Goal: Task Accomplishment & Management: Use online tool/utility

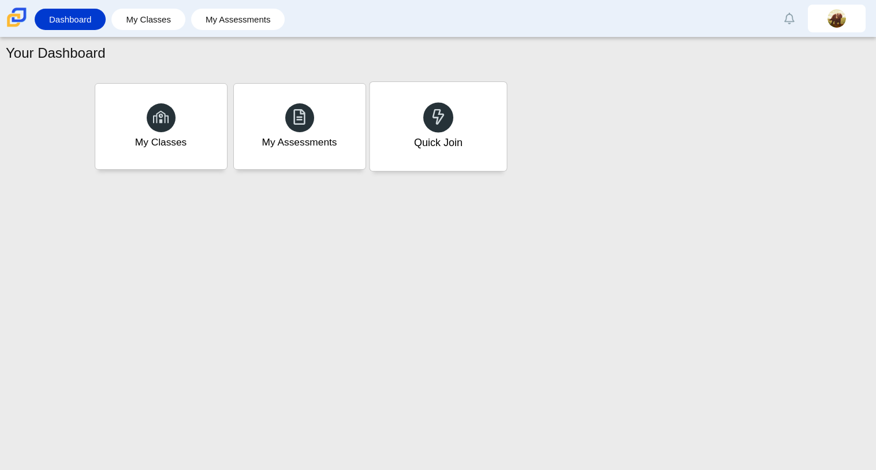
click at [422, 121] on div "Quick Join" at bounding box center [437, 126] width 137 height 89
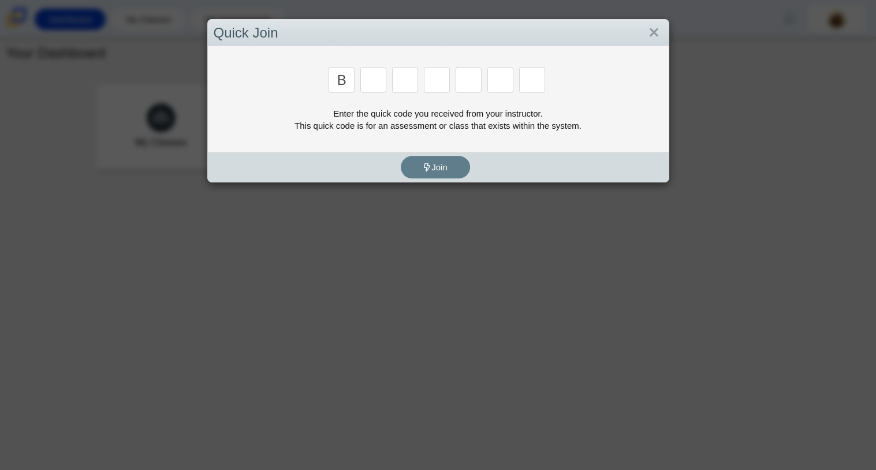
type input "B"
type input "m"
type input "3"
type input "5"
type input "3"
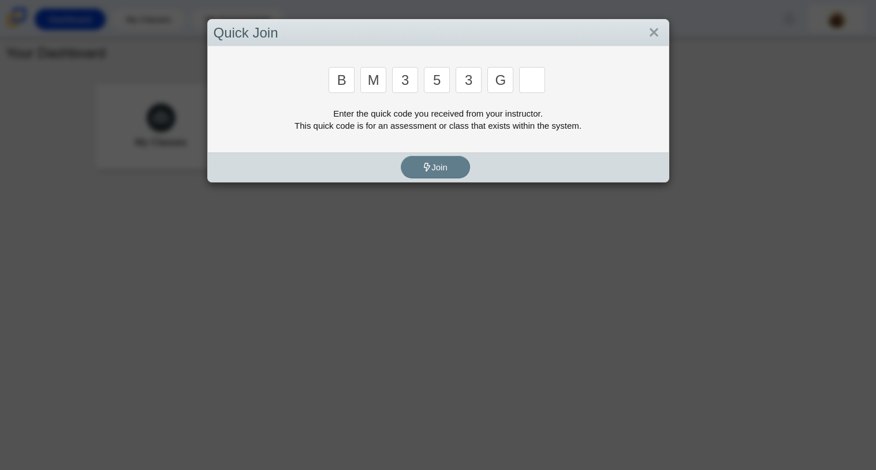
type input "g"
type input "b"
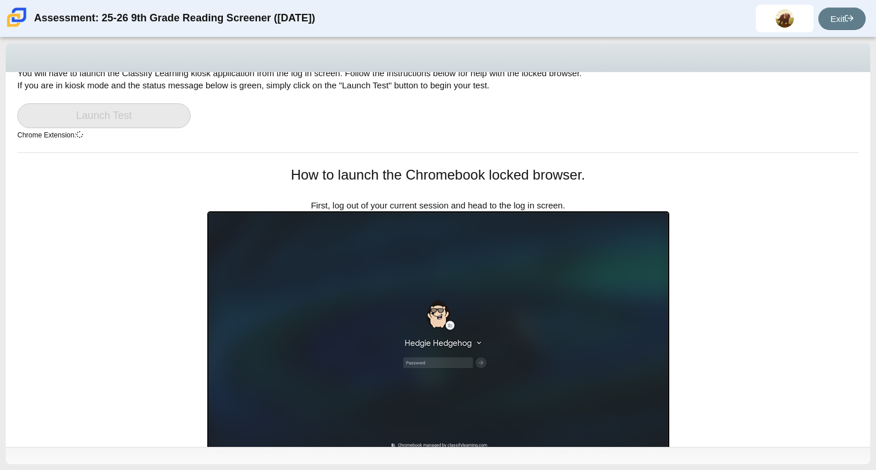
scroll to position [47, 0]
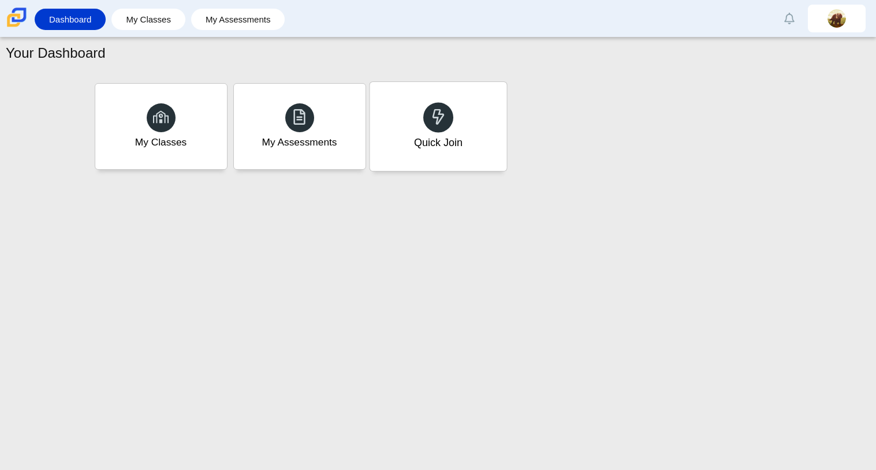
click at [436, 156] on div "Quick Join" at bounding box center [437, 126] width 137 height 89
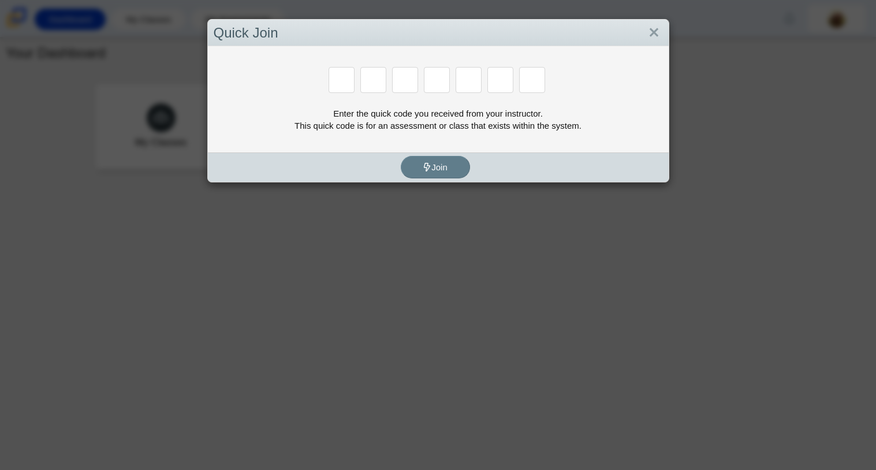
click at [342, 70] on input "Enter Access Code Digit 1" at bounding box center [341, 80] width 26 height 26
type input "m"
type input "7"
type input "e"
type input "3"
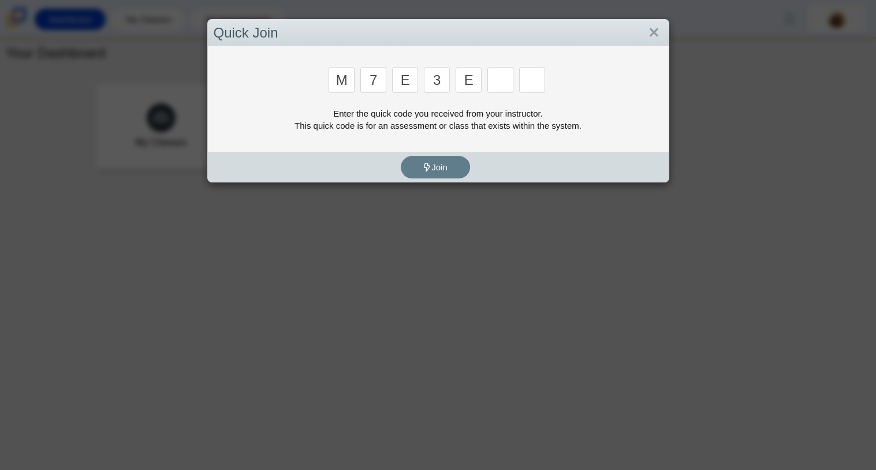
type input "e"
type input "v"
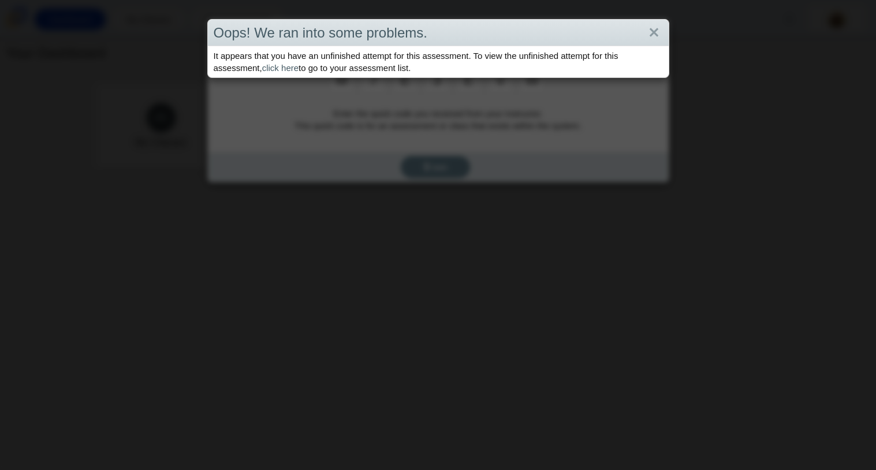
type input "w"
